Goal: Book appointment/travel/reservation

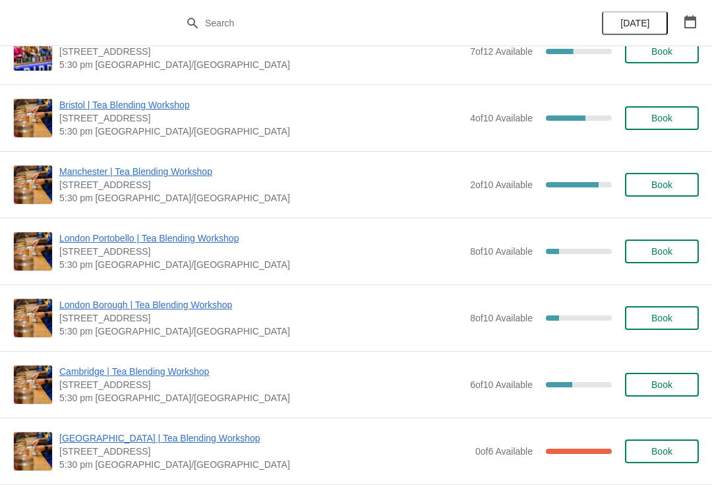
scroll to position [361, 0]
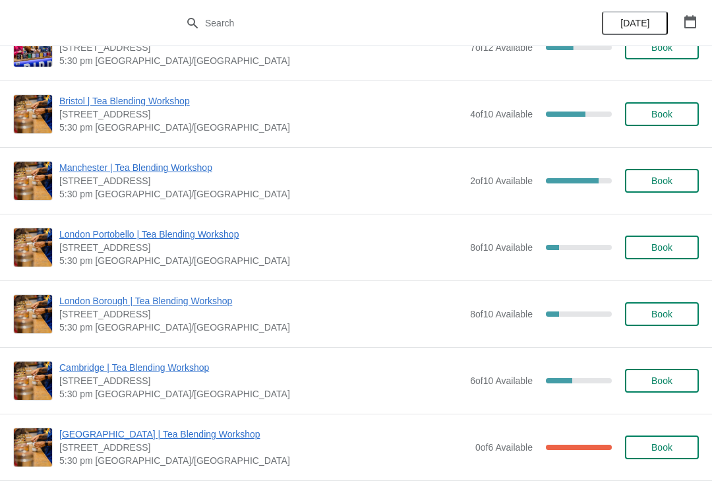
click at [582, 242] on div "8 of 10 Available 20 %" at bounding box center [541, 247] width 142 height 24
click at [668, 244] on span "Book" at bounding box center [662, 247] width 21 height 11
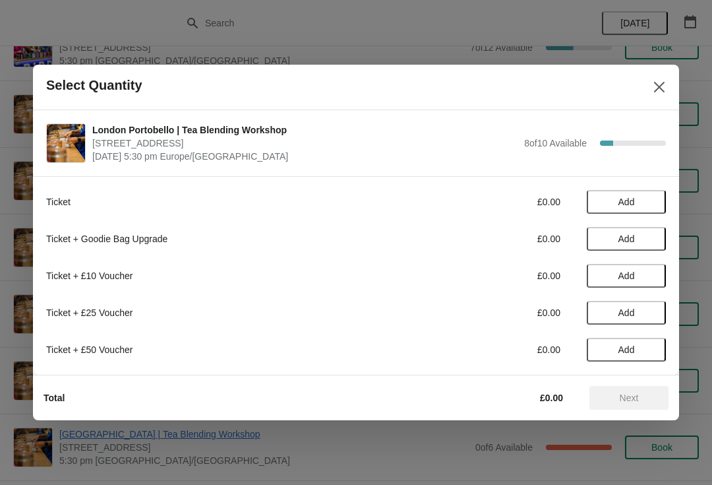
click at [647, 200] on span "Add" at bounding box center [626, 202] width 55 height 11
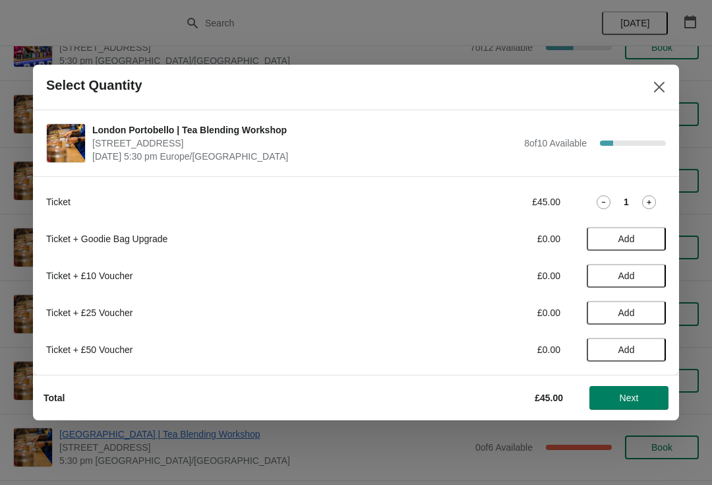
click at [600, 202] on icon at bounding box center [604, 202] width 14 height 14
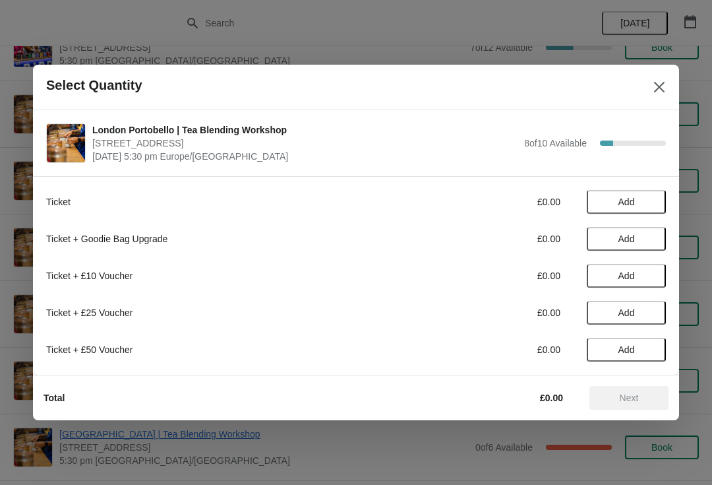
click at [632, 203] on span "Add" at bounding box center [627, 202] width 16 height 11
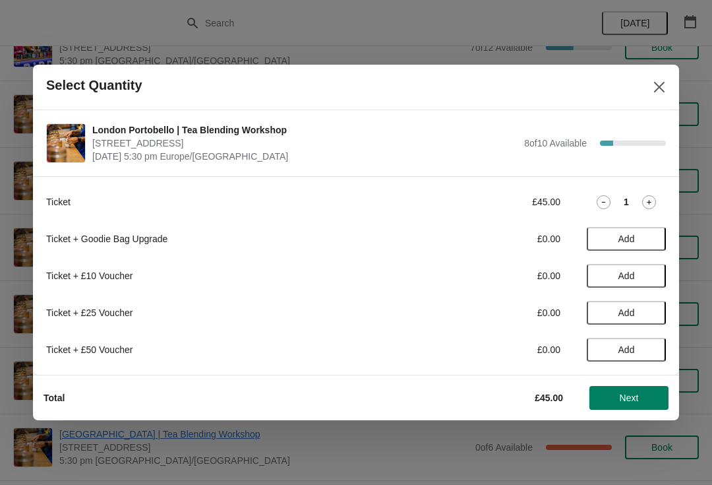
click at [655, 197] on icon at bounding box center [649, 202] width 14 height 14
click at [641, 398] on span "Next" at bounding box center [629, 397] width 58 height 11
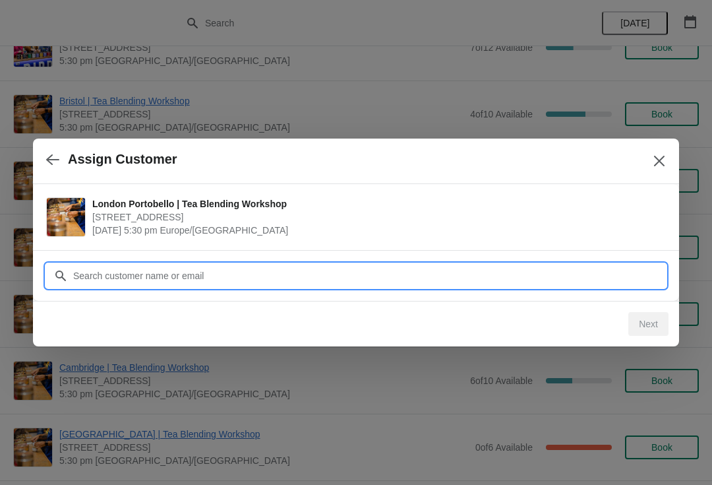
click at [634, 270] on input "Customer" at bounding box center [370, 276] width 594 height 24
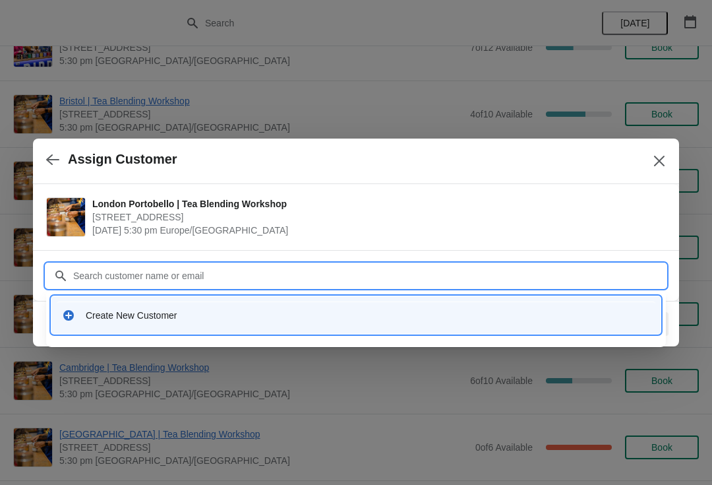
click at [216, 311] on div "Create New Customer" at bounding box center [368, 315] width 565 height 13
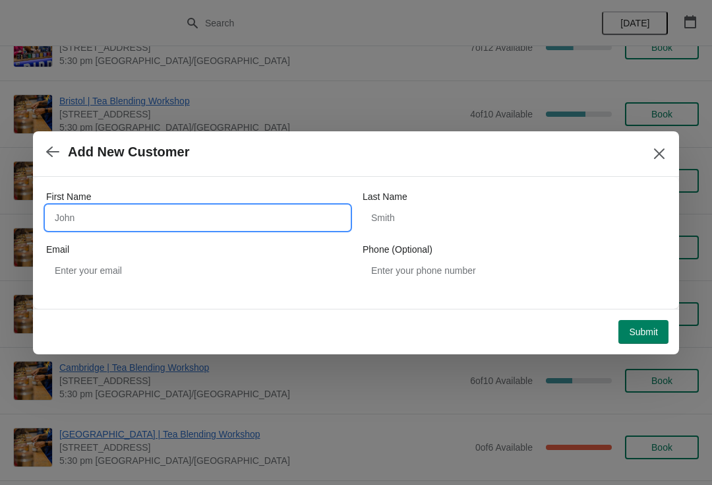
click at [247, 223] on input "First Name" at bounding box center [197, 218] width 303 height 24
type input "[PERSON_NAME]"
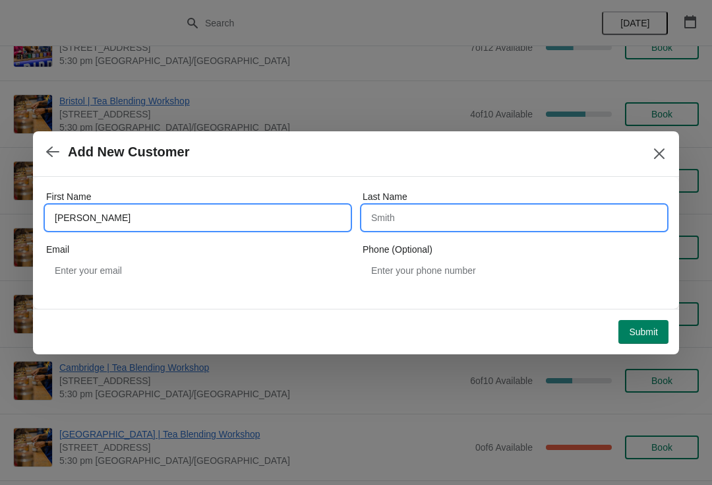
click at [534, 218] on input "Last Name" at bounding box center [514, 218] width 303 height 24
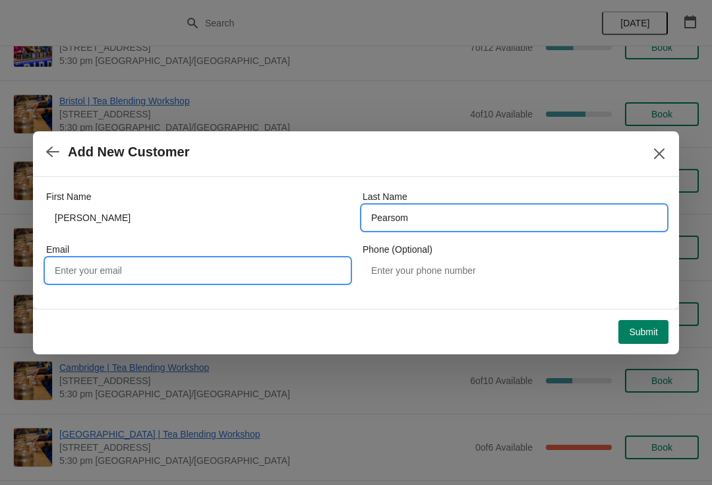
click at [271, 270] on input "Email" at bounding box center [197, 271] width 303 height 24
click at [492, 228] on input "Pearsom" at bounding box center [514, 218] width 303 height 24
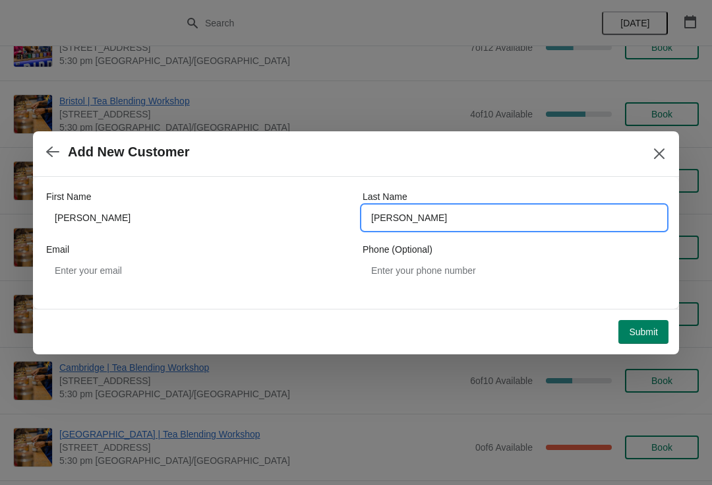
type input "[PERSON_NAME]"
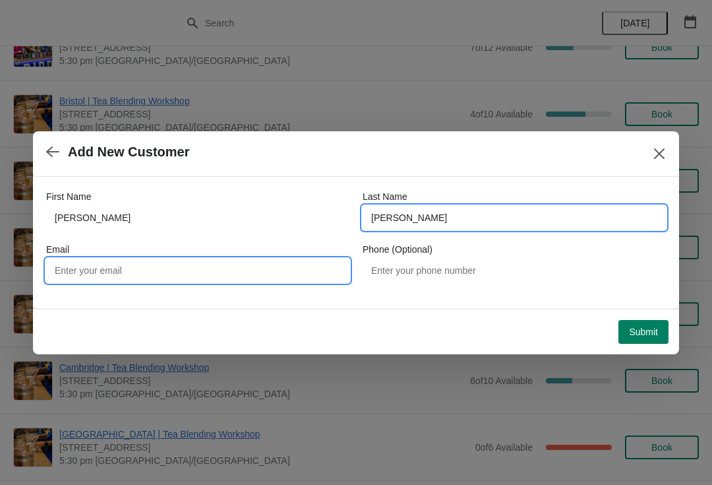
click at [251, 273] on input "Email" at bounding box center [197, 271] width 303 height 24
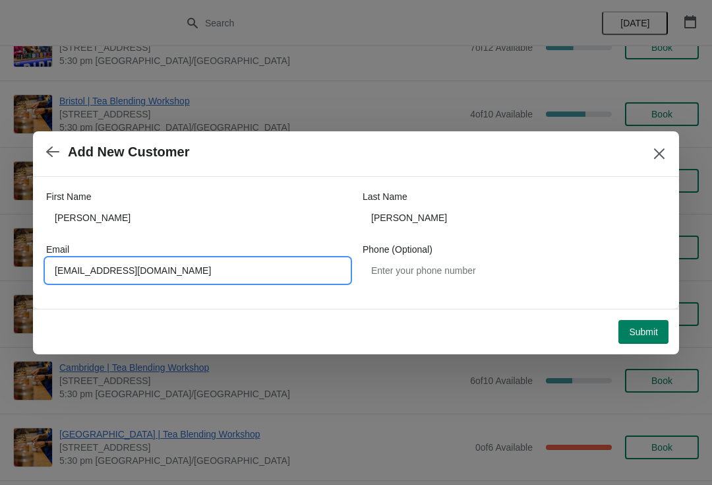
type input "[EMAIL_ADDRESS][DOMAIN_NAME]"
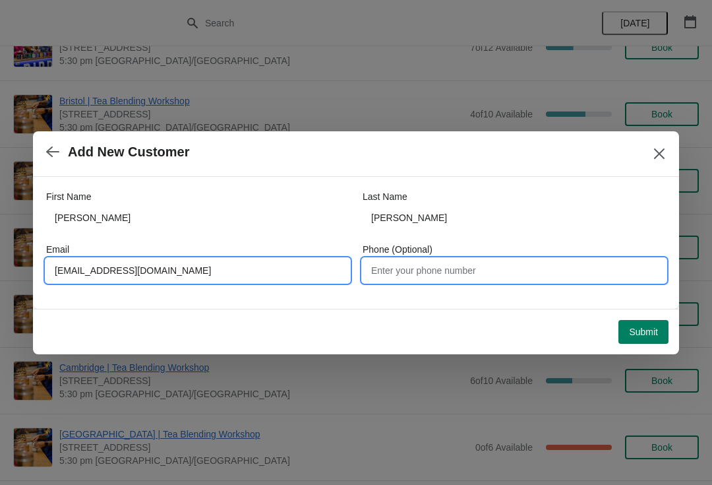
click at [587, 272] on input "Phone (Optional)" at bounding box center [514, 271] width 303 height 24
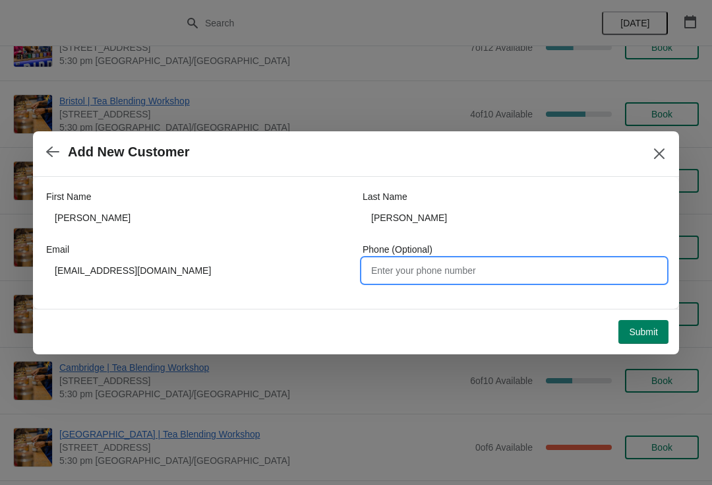
click at [653, 323] on button "Submit" at bounding box center [644, 332] width 50 height 24
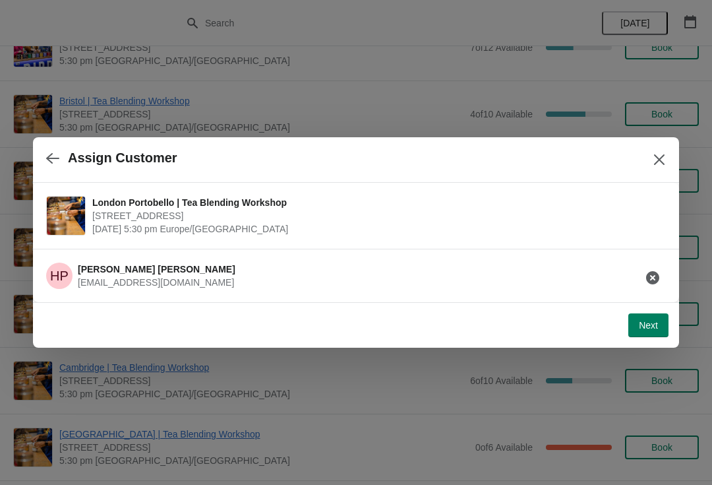
click at [651, 323] on span "Next" at bounding box center [648, 325] width 19 height 11
select select "No"
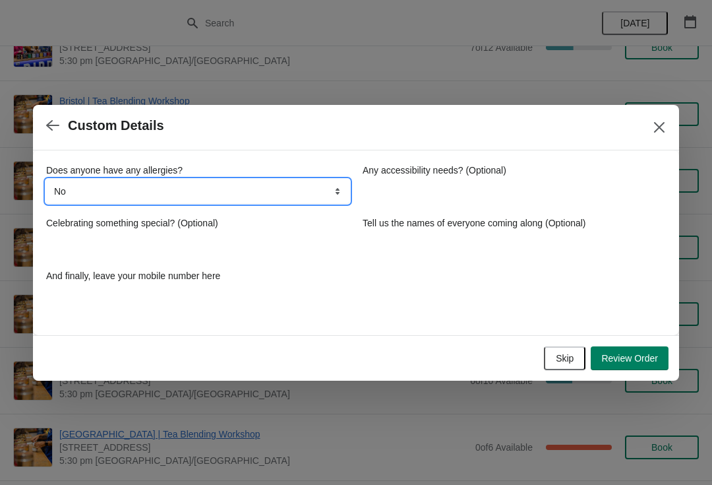
click at [305, 199] on select "No Yes nuts Yes wheat Yes other" at bounding box center [197, 191] width 303 height 24
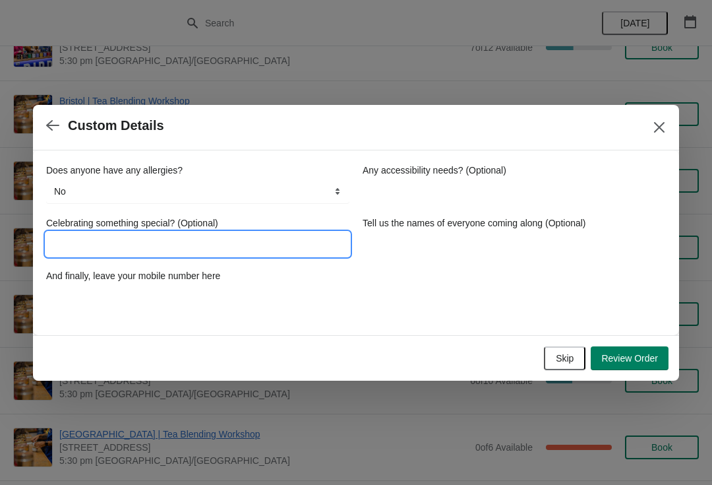
click at [321, 239] on input "Celebrating something special? (Optional)" at bounding box center [197, 244] width 303 height 24
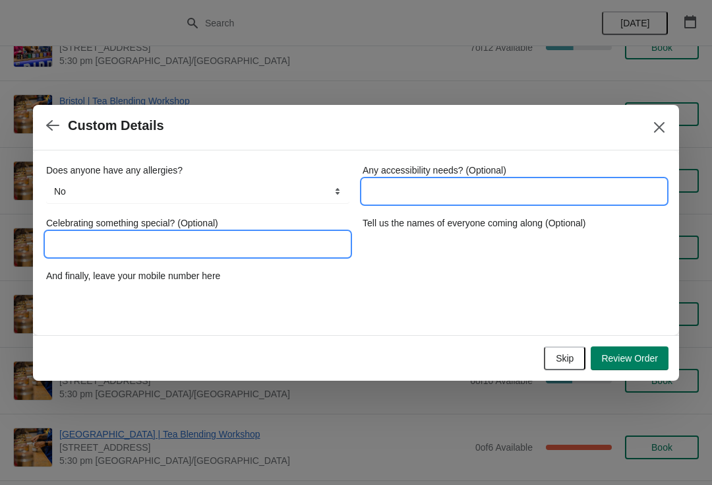
click at [635, 197] on input "Any accessibility needs? (Optional)" at bounding box center [514, 191] width 303 height 24
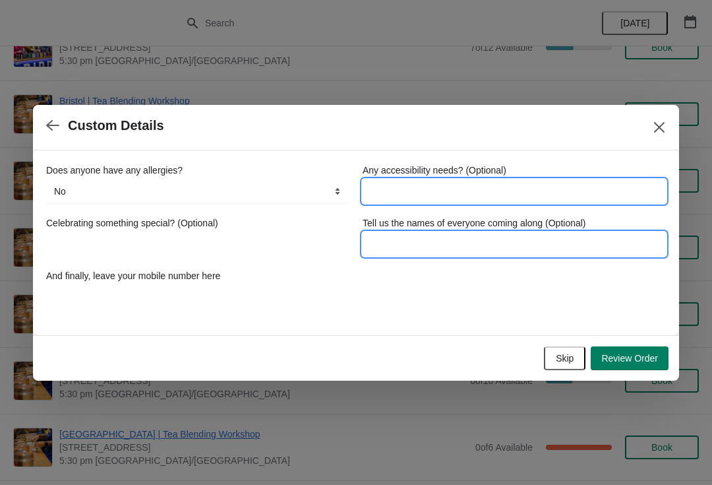
click at [605, 247] on input "Tell us the names of everyone coming along (Optional)" at bounding box center [514, 244] width 303 height 24
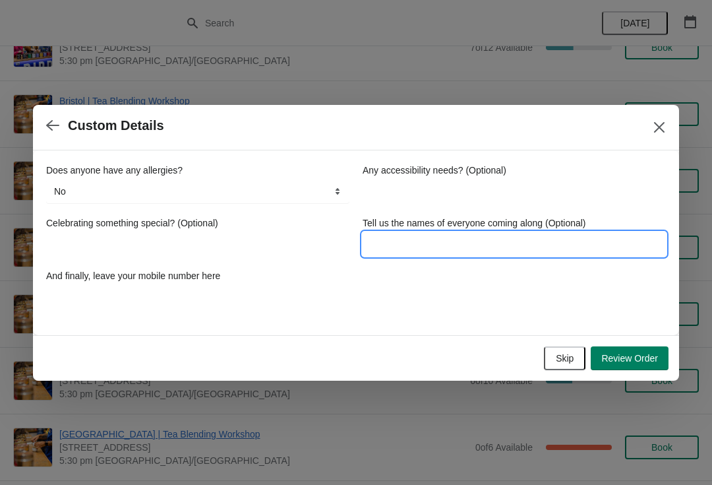
click at [648, 274] on div "Does anyone have any allergies? No Yes nuts Yes wheat Yes other No Any accessib…" at bounding box center [356, 236] width 620 height 145
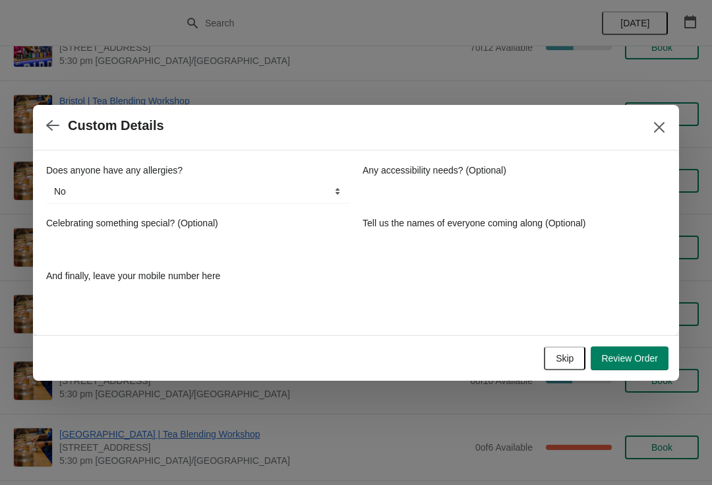
click at [642, 359] on span "Review Order" at bounding box center [629, 358] width 57 height 11
